Goal: Task Accomplishment & Management: Use online tool/utility

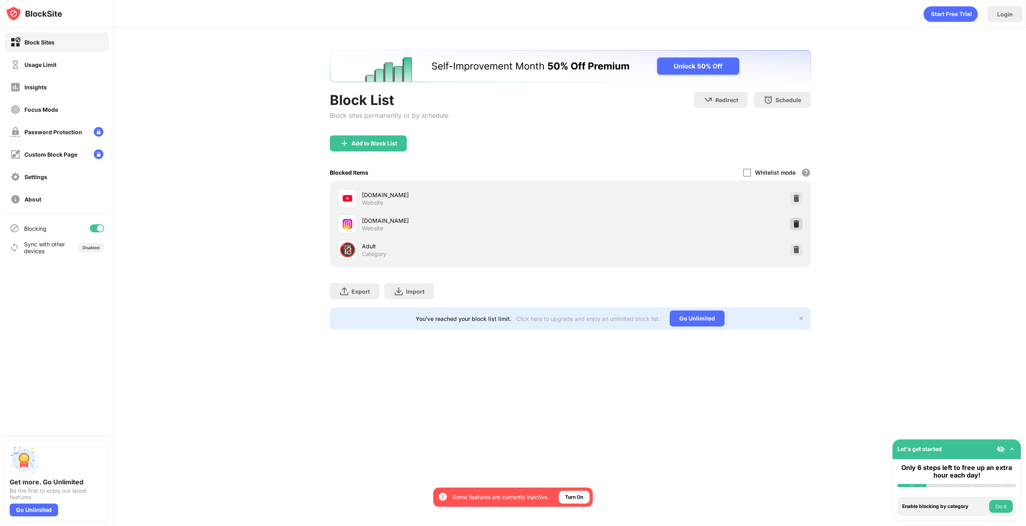
click at [800, 224] on div at bounding box center [796, 224] width 13 height 13
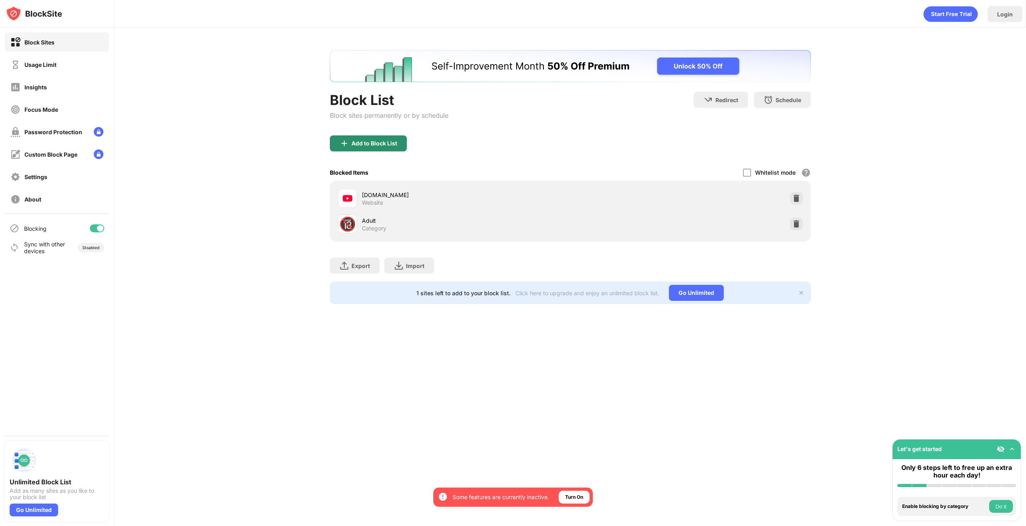
click at [380, 144] on div "Add to Block List" at bounding box center [374, 143] width 46 height 6
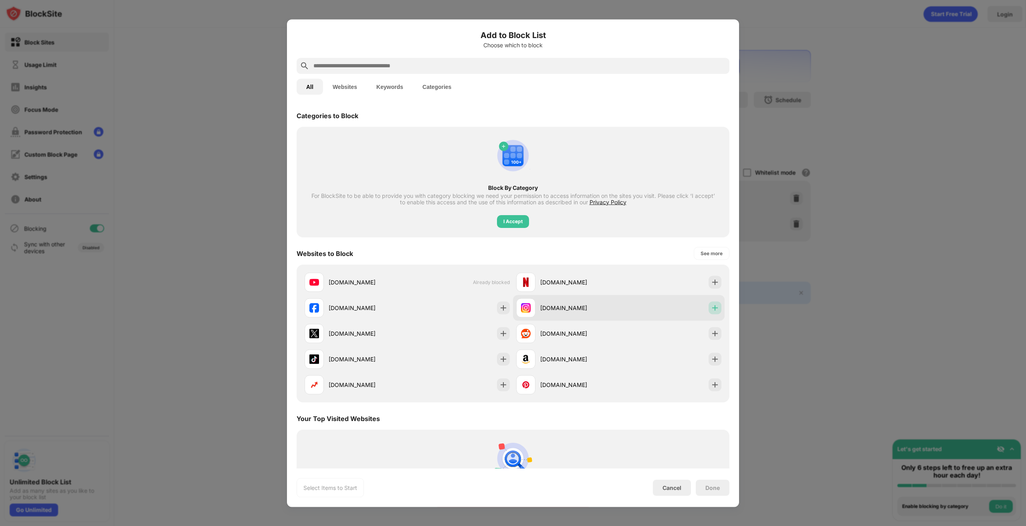
click at [714, 305] on div at bounding box center [715, 307] width 13 height 13
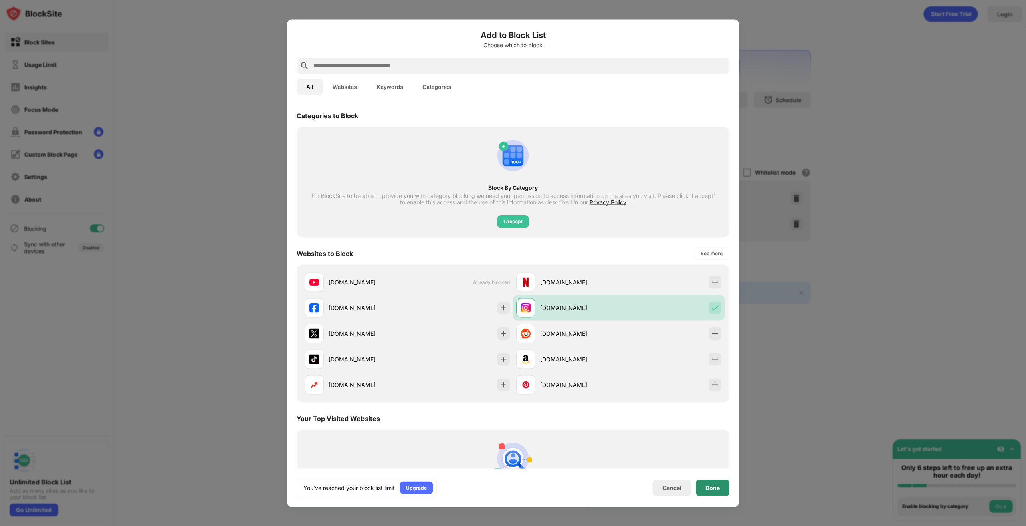
click at [721, 486] on div "Done" at bounding box center [713, 488] width 34 height 16
